Goal: Check status

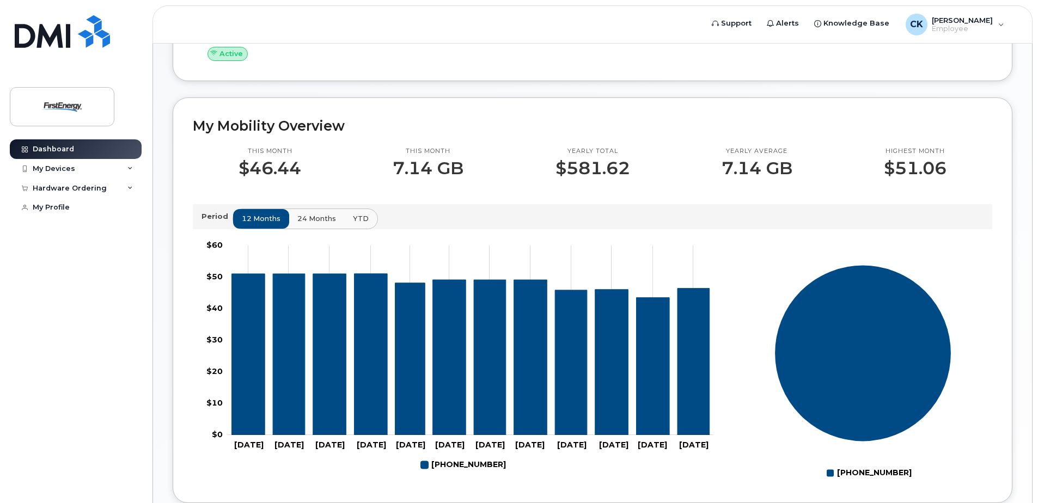
scroll to position [327, 0]
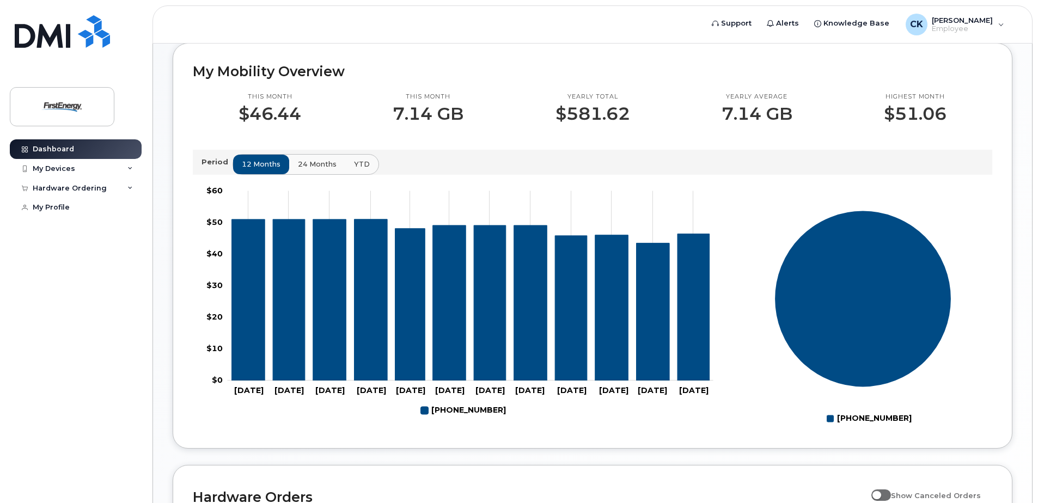
click at [317, 163] on span "24 months" at bounding box center [317, 164] width 39 height 10
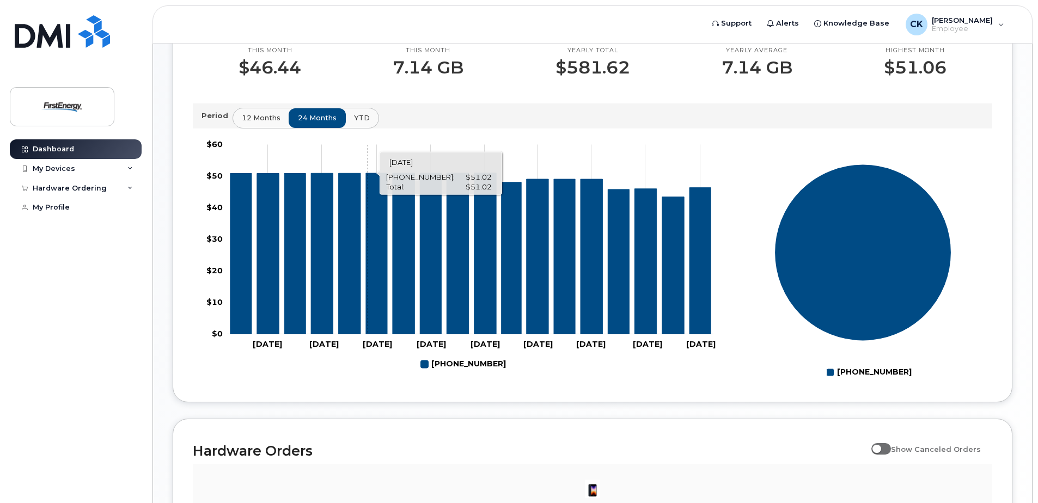
scroll to position [518, 0]
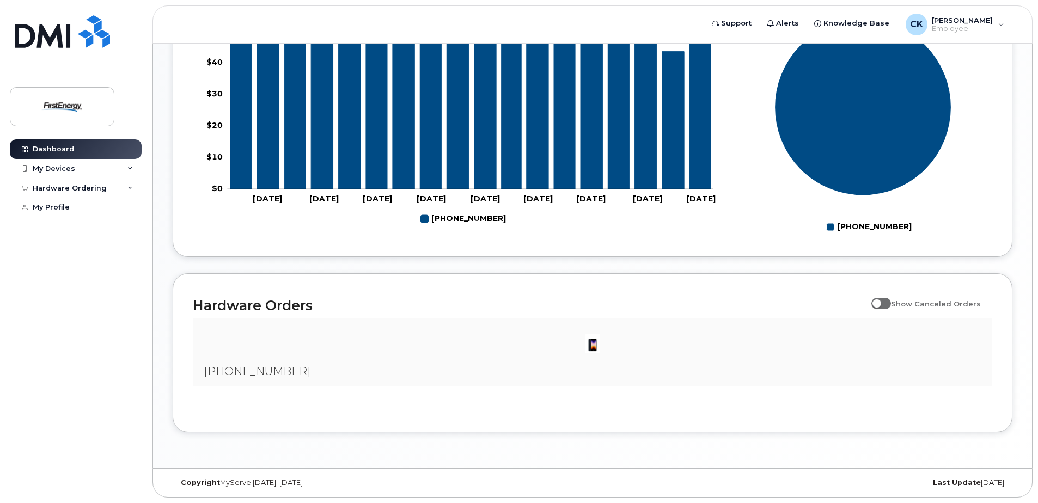
click at [891, 305] on span at bounding box center [881, 303] width 20 height 11
click at [880, 302] on input "Show Canceled Orders" at bounding box center [875, 297] width 9 height 9
click at [891, 305] on span at bounding box center [881, 303] width 20 height 11
click at [880, 302] on input "Show Canceled Orders" at bounding box center [875, 297] width 9 height 9
checkbox input "false"
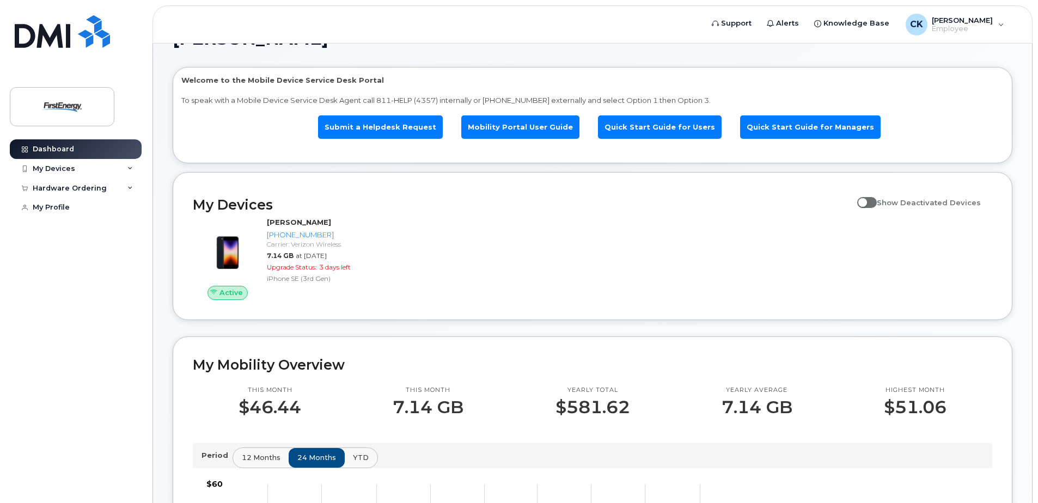
scroll to position [0, 0]
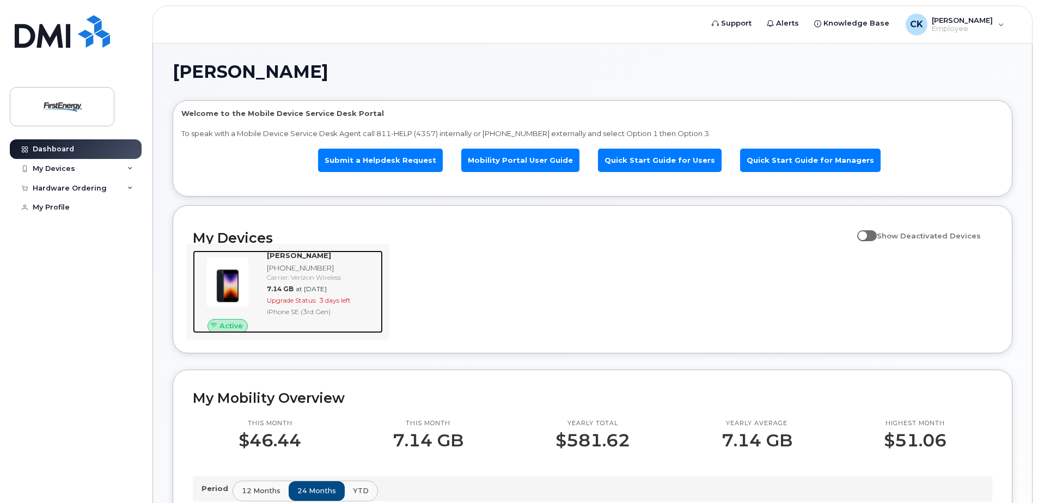
click at [296, 286] on span "at Sep 01, 2025" at bounding box center [311, 289] width 31 height 8
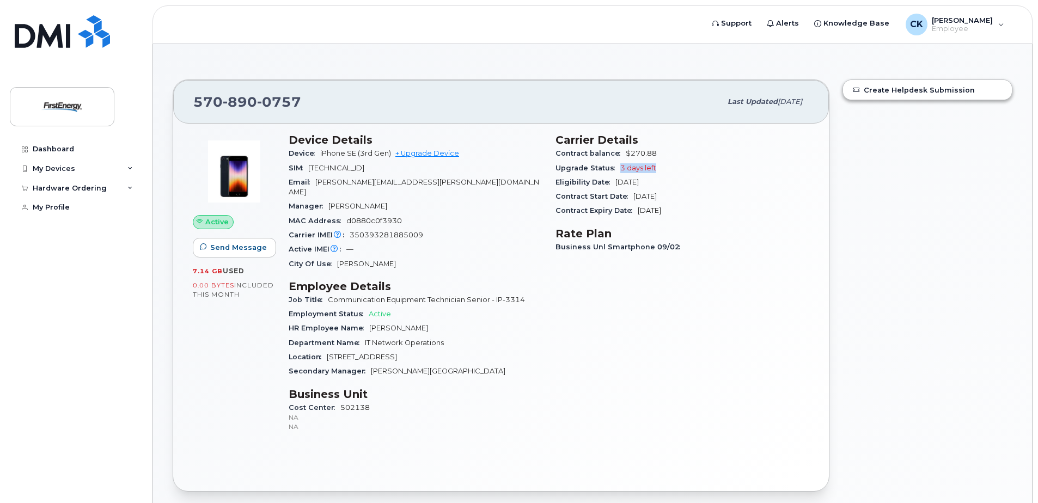
drag, startPoint x: 619, startPoint y: 169, endPoint x: 677, endPoint y: 168, distance: 58.3
click at [677, 168] on div "Upgrade Status 3 days left" at bounding box center [682, 168] width 254 height 14
drag, startPoint x: 677, startPoint y: 168, endPoint x: 677, endPoint y: 190, distance: 22.3
click at [677, 190] on div "Contract Start Date [DATE]" at bounding box center [682, 196] width 254 height 14
